Goal: Transaction & Acquisition: Purchase product/service

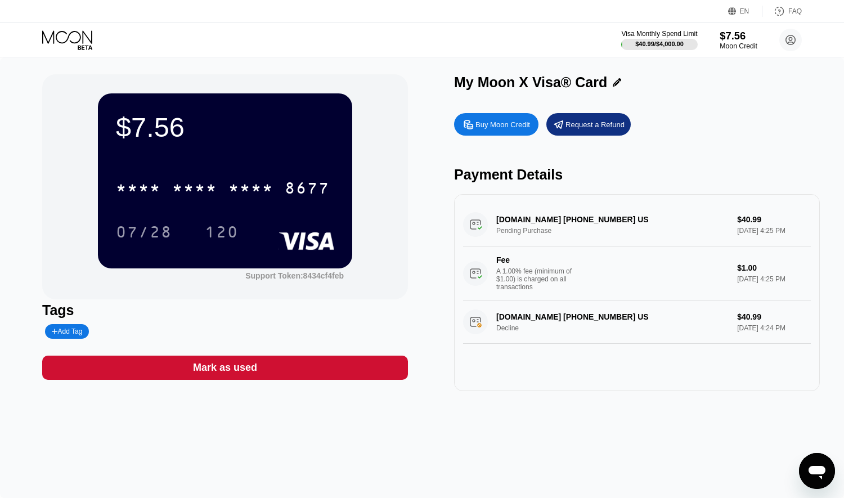
click at [728, 37] on div "$7.56" at bounding box center [739, 36] width 38 height 12
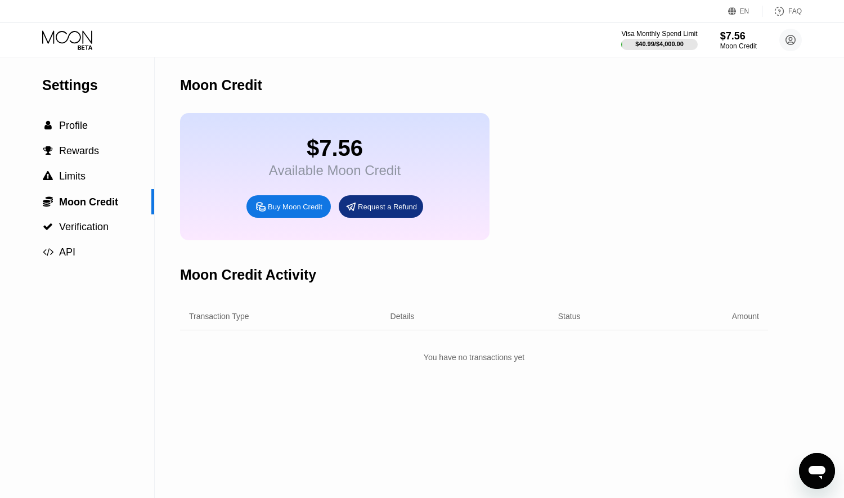
click at [323, 212] on div "Buy Moon Credit" at bounding box center [295, 207] width 55 height 10
type input "0"
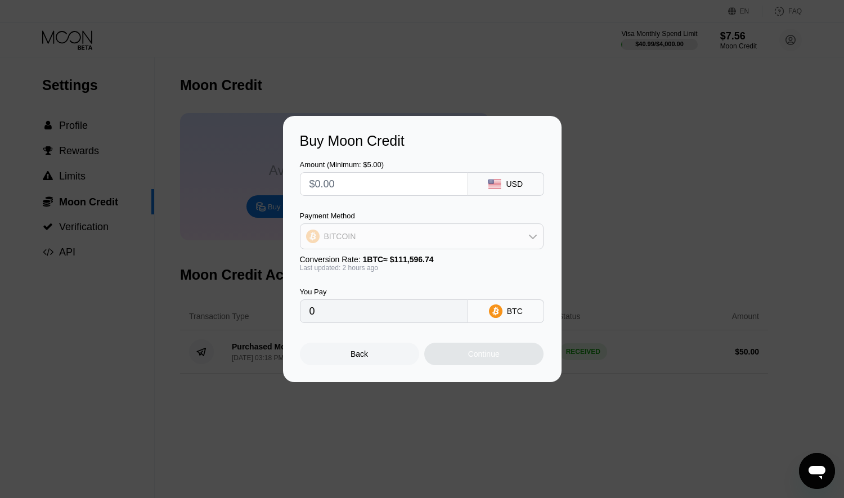
click at [417, 237] on div "BITCOIN" at bounding box center [422, 236] width 243 height 23
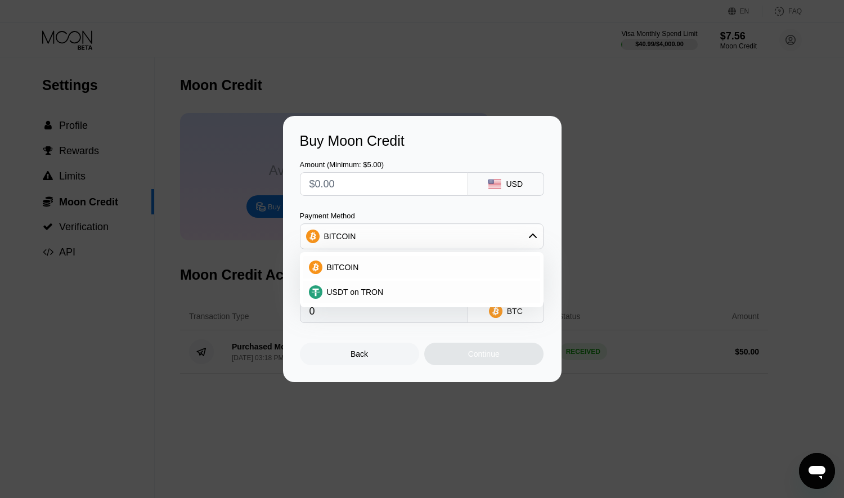
click at [604, 269] on div "Buy Moon Credit Amount (Minimum: $5.00) USD Payment Method BITCOIN BITCOIN USDT…" at bounding box center [422, 249] width 844 height 266
click at [673, 111] on div at bounding box center [422, 249] width 844 height 498
click at [788, 51] on div at bounding box center [422, 249] width 844 height 498
click at [400, 90] on div at bounding box center [422, 249] width 844 height 498
click at [357, 359] on div "Back" at bounding box center [359, 354] width 17 height 9
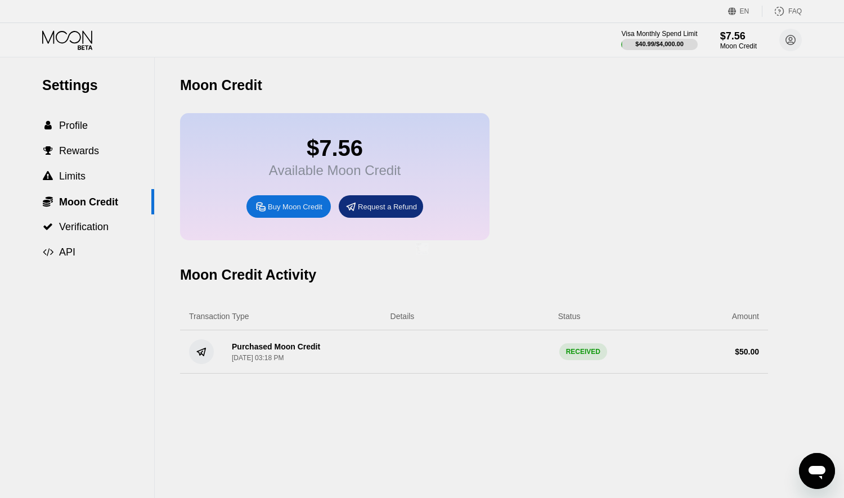
click at [607, 71] on div at bounding box center [422, 249] width 844 height 498
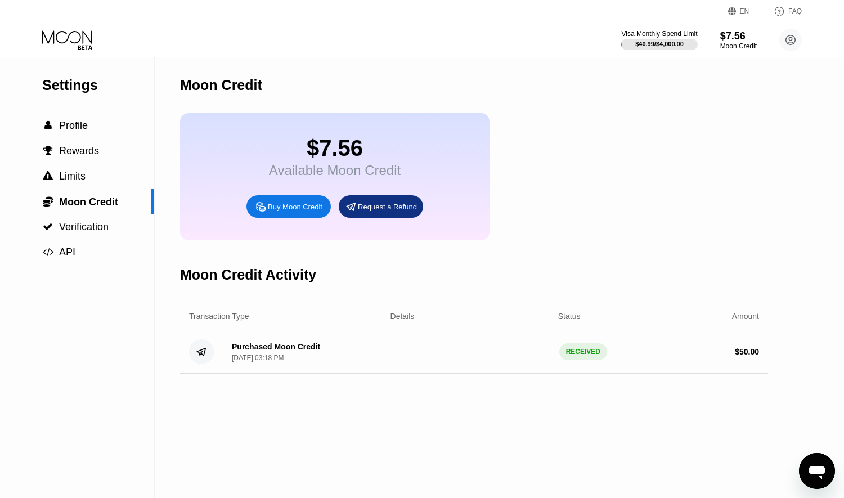
click at [783, 42] on circle at bounding box center [791, 40] width 23 height 23
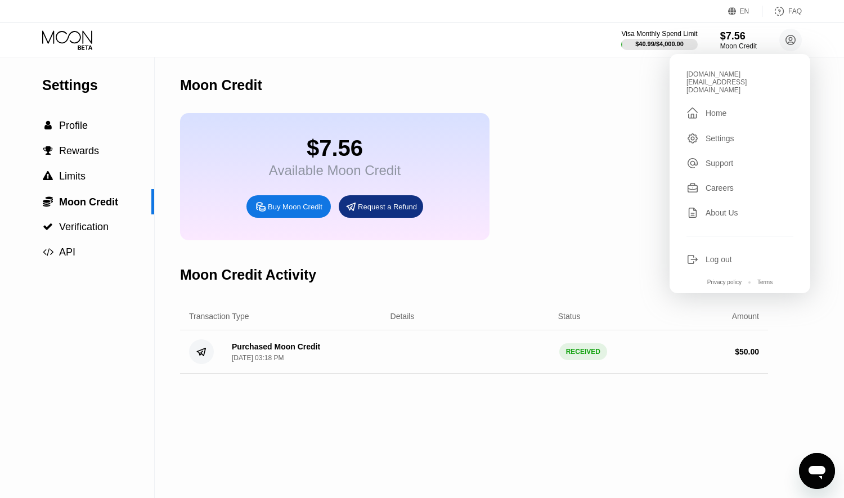
click at [727, 255] on div "Log out" at bounding box center [719, 259] width 26 height 9
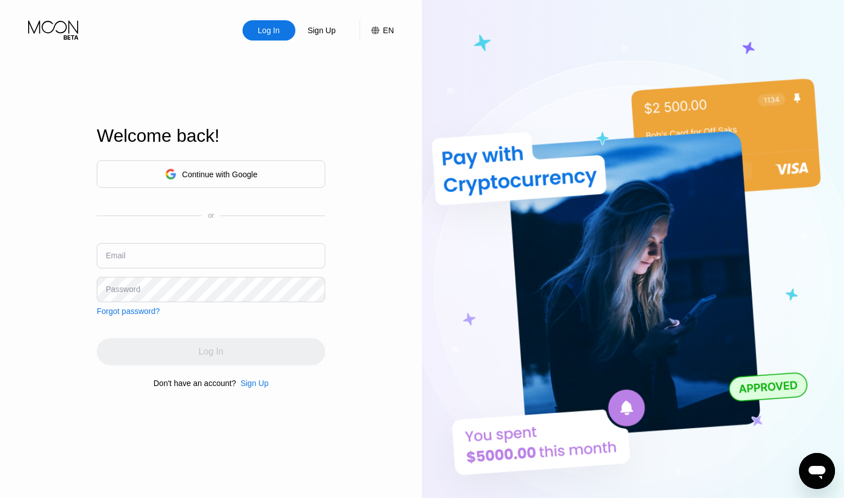
click at [248, 388] on div "Sign Up" at bounding box center [254, 383] width 28 height 9
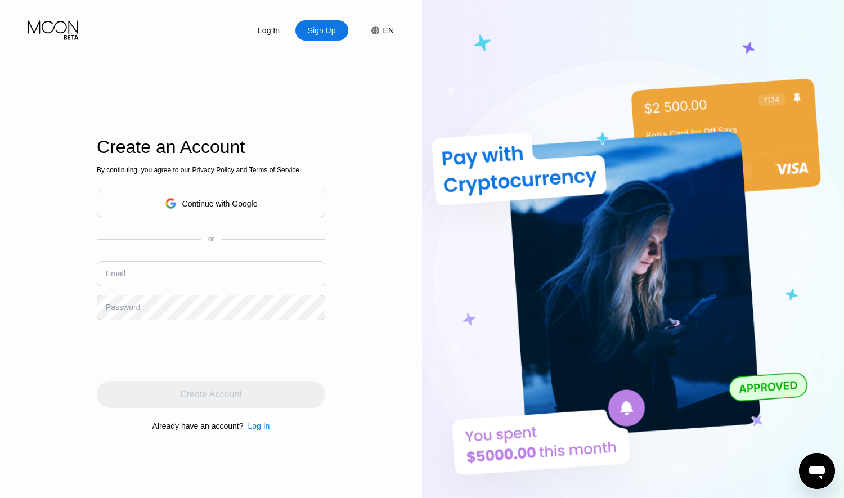
click at [142, 278] on input "text" at bounding box center [211, 273] width 229 height 25
paste input "[EMAIL_ADDRESS][DOMAIN_NAME]"
type input "[EMAIL_ADDRESS][DOMAIN_NAME]"
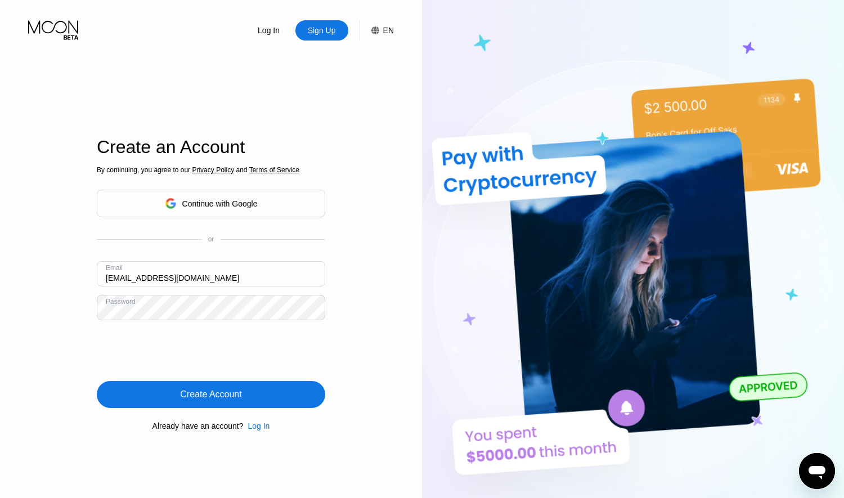
click at [187, 417] on div "By continuing, you agree to our Privacy Policy and Terms of Service Continue wi…" at bounding box center [211, 298] width 229 height 271
click at [187, 404] on div "Create Account" at bounding box center [211, 394] width 229 height 27
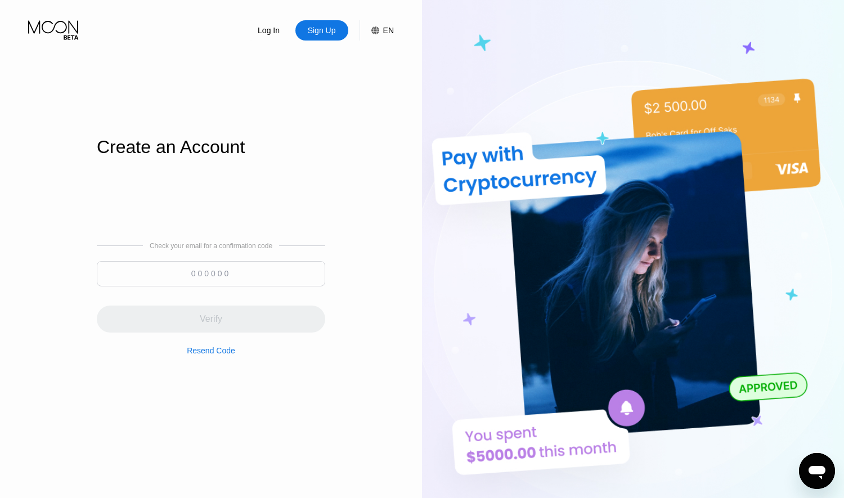
click at [227, 273] on input at bounding box center [211, 273] width 229 height 25
click at [266, 497] on div "Create an Account Check your email for a confirmation code Verify Resend Code" at bounding box center [211, 285] width 229 height 548
click at [222, 267] on input at bounding box center [211, 273] width 229 height 25
paste input "771520"
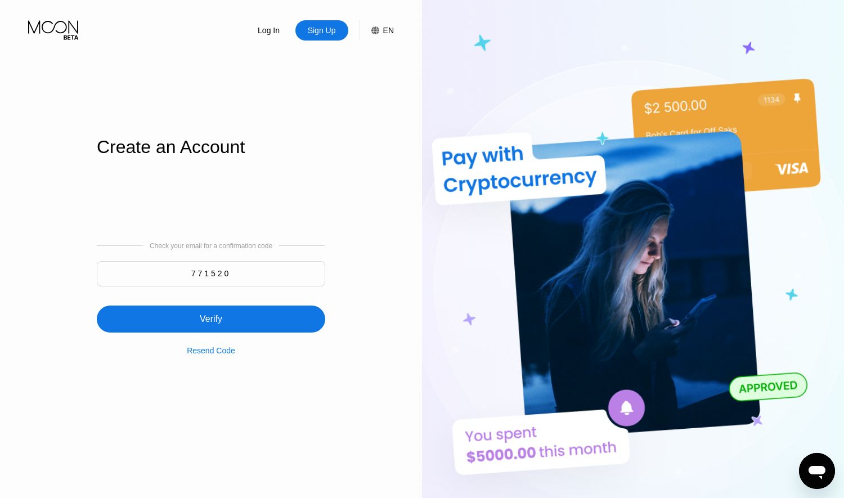
type input "771520"
click at [248, 324] on div "Verify" at bounding box center [211, 319] width 229 height 27
